Goal: Find specific page/section: Find specific page/section

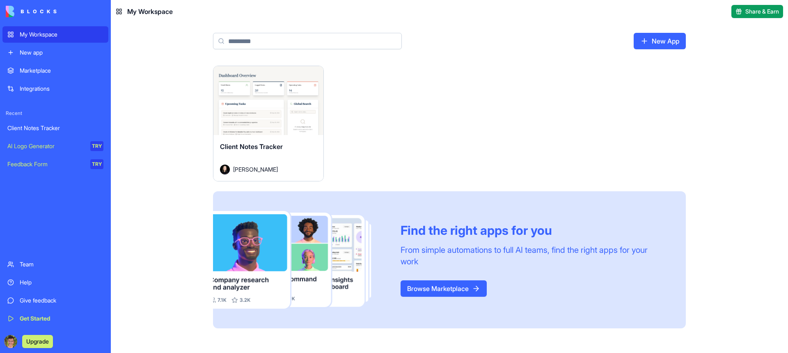
click at [35, 90] on div "Integrations" at bounding box center [62, 89] width 84 height 8
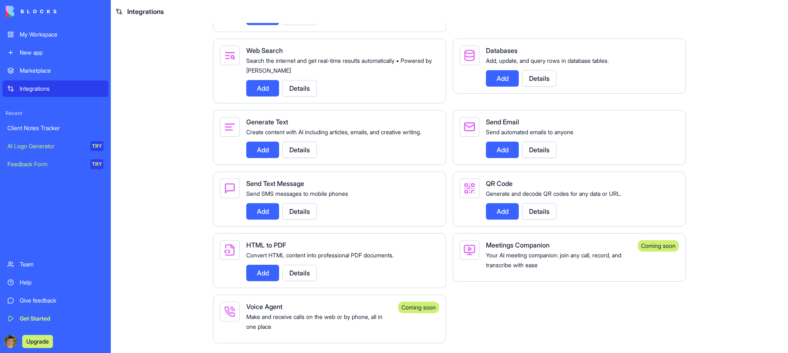
scroll to position [1095, 0]
